Goal: Task Accomplishment & Management: Complete application form

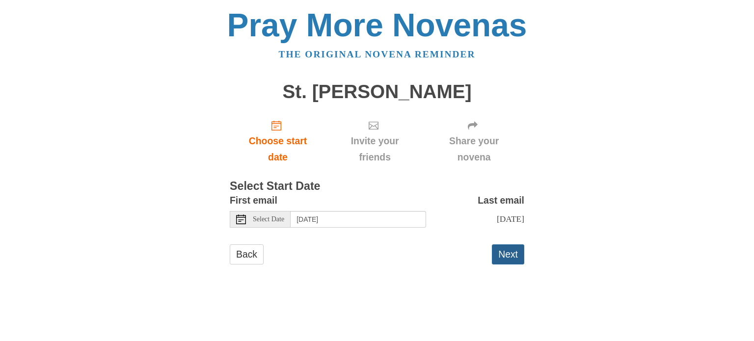
click at [508, 257] on button "Next" at bounding box center [508, 254] width 32 height 20
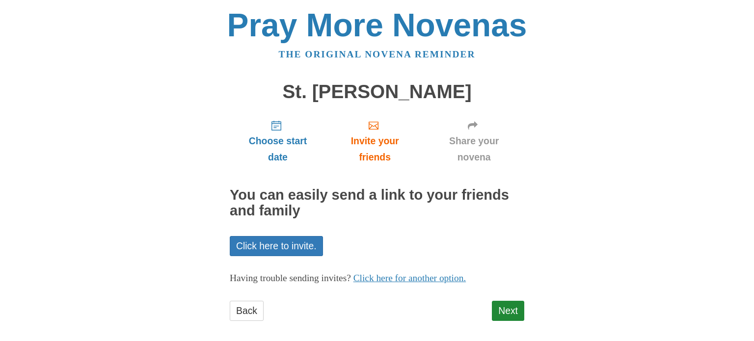
scroll to position [8, 0]
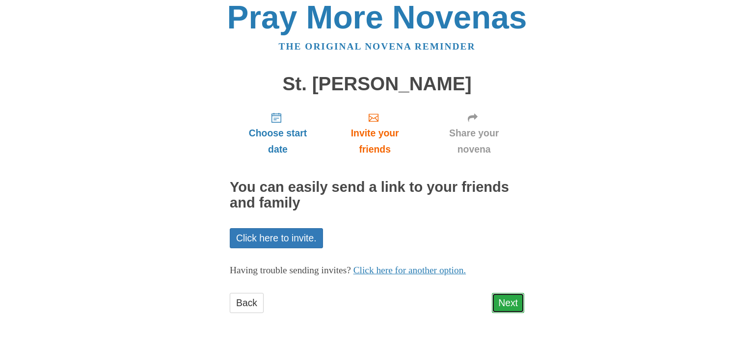
click at [508, 306] on link "Next" at bounding box center [508, 303] width 32 height 20
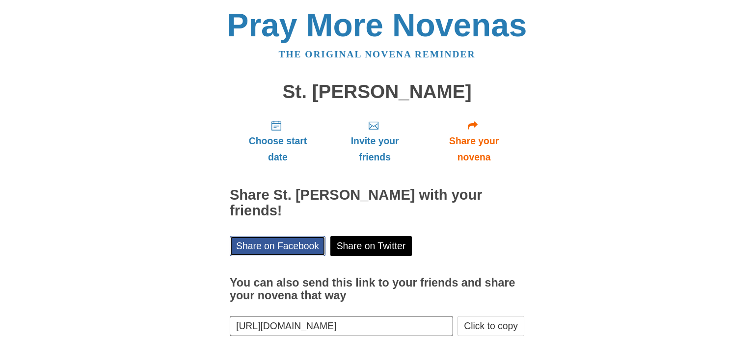
click at [290, 236] on link "Share on Facebook" at bounding box center [278, 246] width 96 height 20
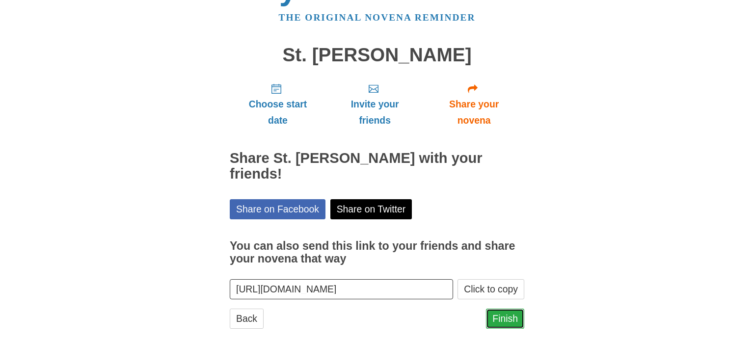
click at [509, 309] on link "Finish" at bounding box center [505, 319] width 38 height 20
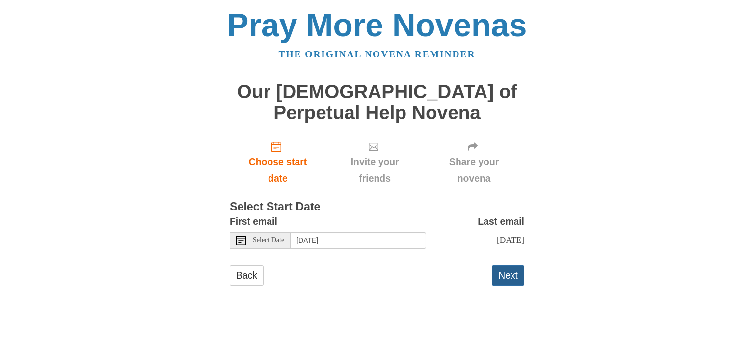
click at [509, 275] on button "Next" at bounding box center [508, 276] width 32 height 20
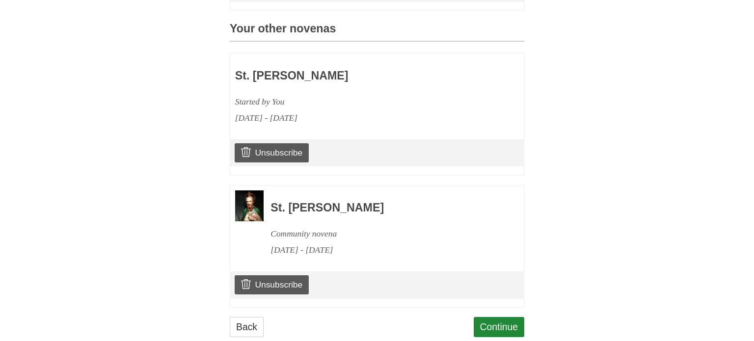
scroll to position [459, 0]
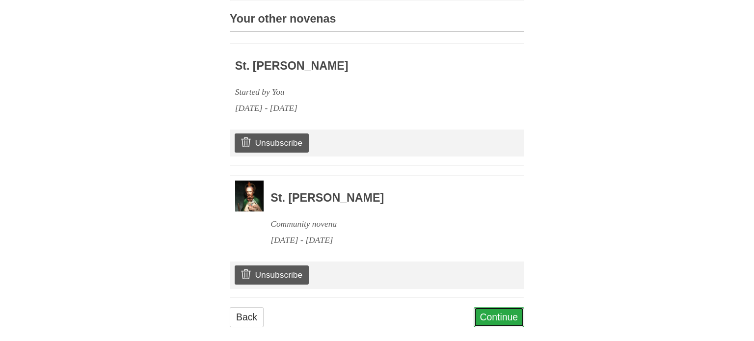
click at [501, 307] on link "Continue" at bounding box center [499, 317] width 51 height 20
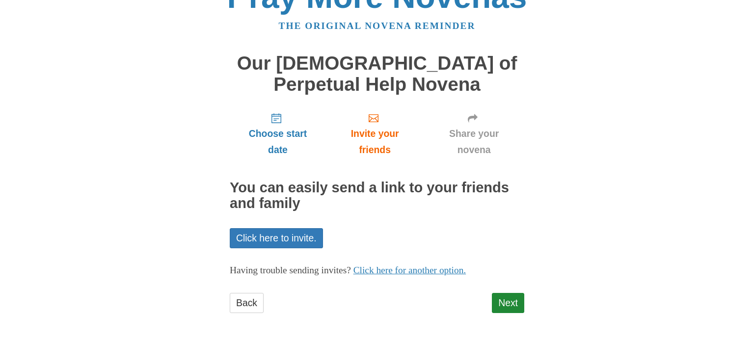
scroll to position [28, 0]
click at [507, 304] on link "Next" at bounding box center [508, 304] width 32 height 20
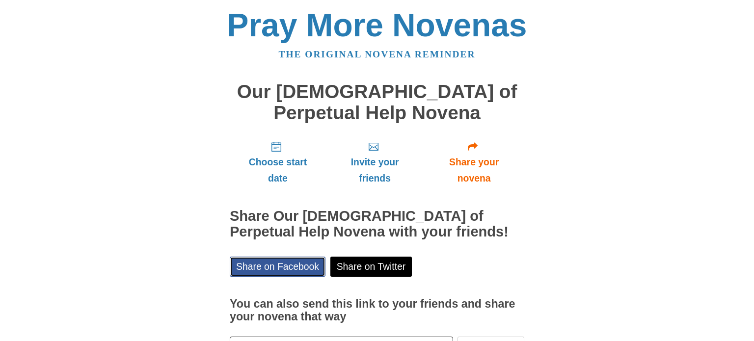
click at [286, 263] on link "Share on Facebook" at bounding box center [278, 267] width 96 height 20
